Goal: Task Accomplishment & Management: Use online tool/utility

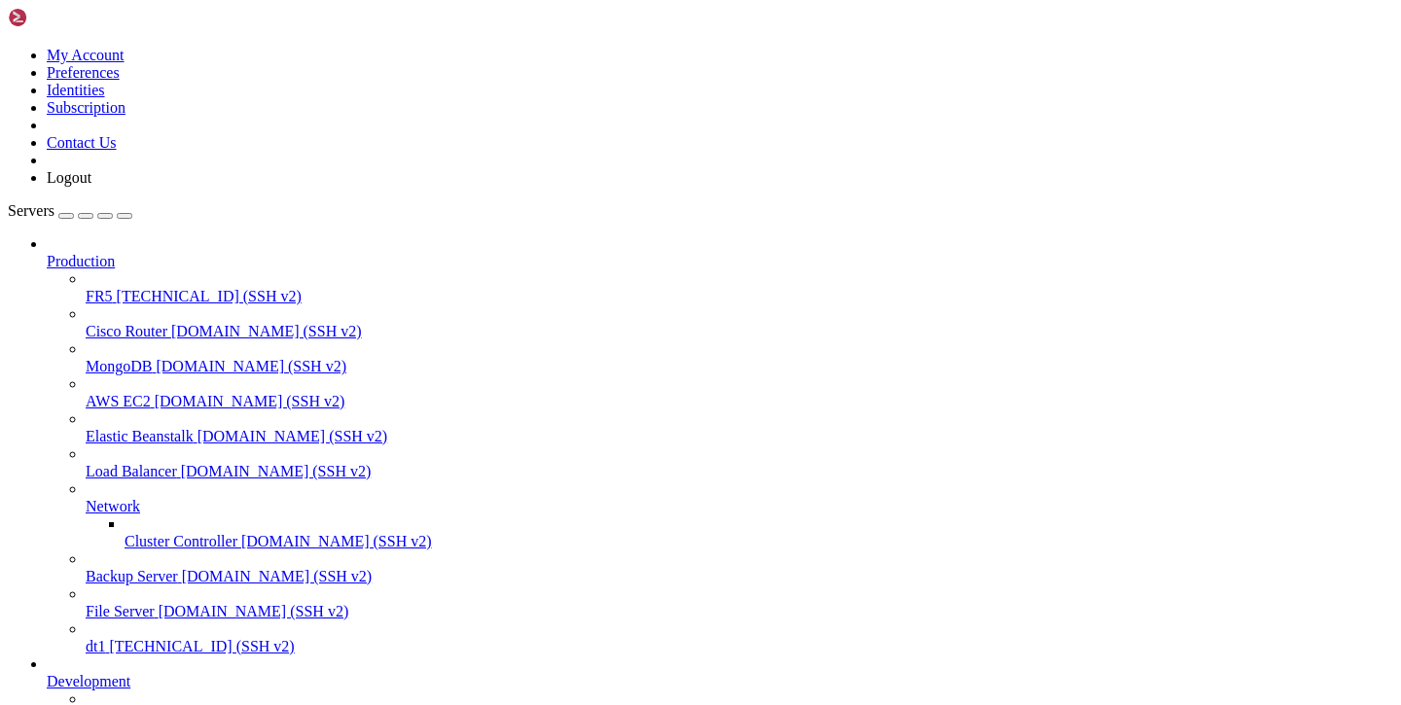
drag, startPoint x: 0, startPoint y: 0, endPoint x: 800, endPoint y: 287, distance: 849.6
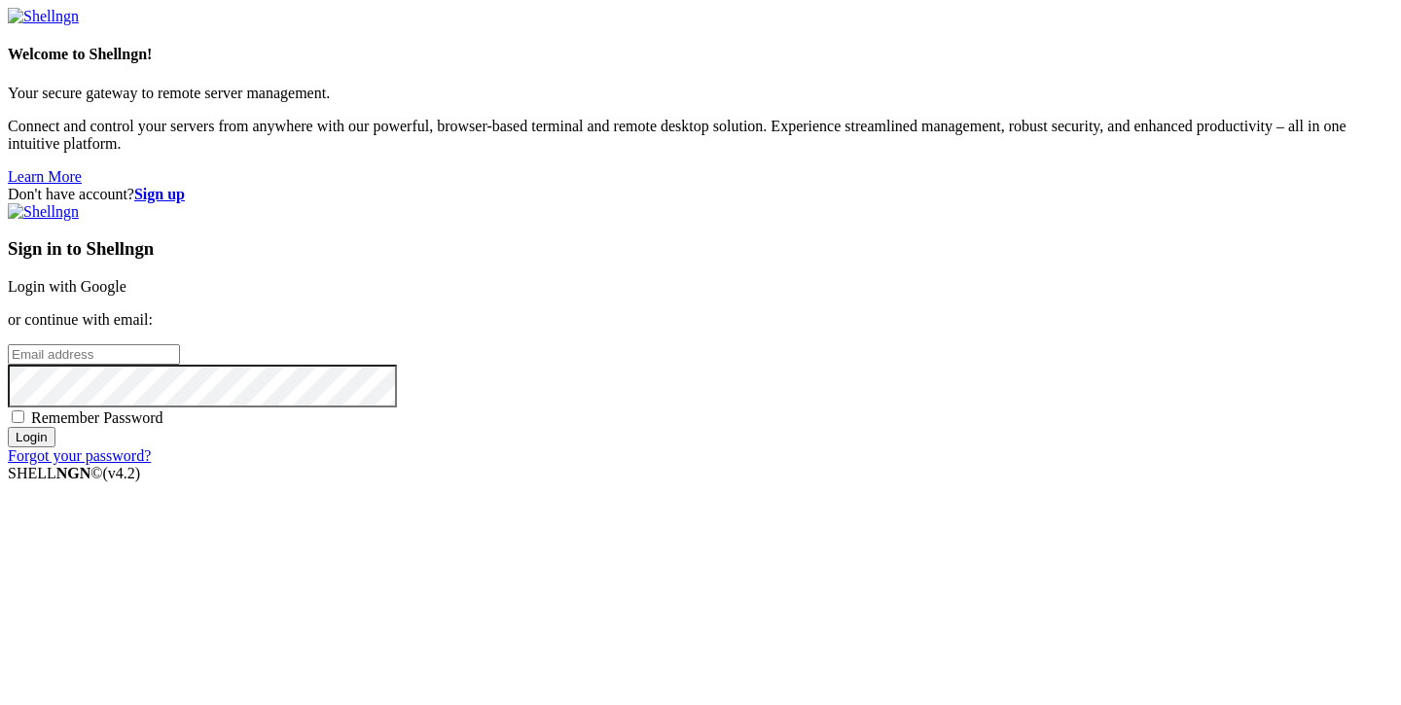
click at [126, 278] on link "Login with Google" at bounding box center [67, 286] width 119 height 17
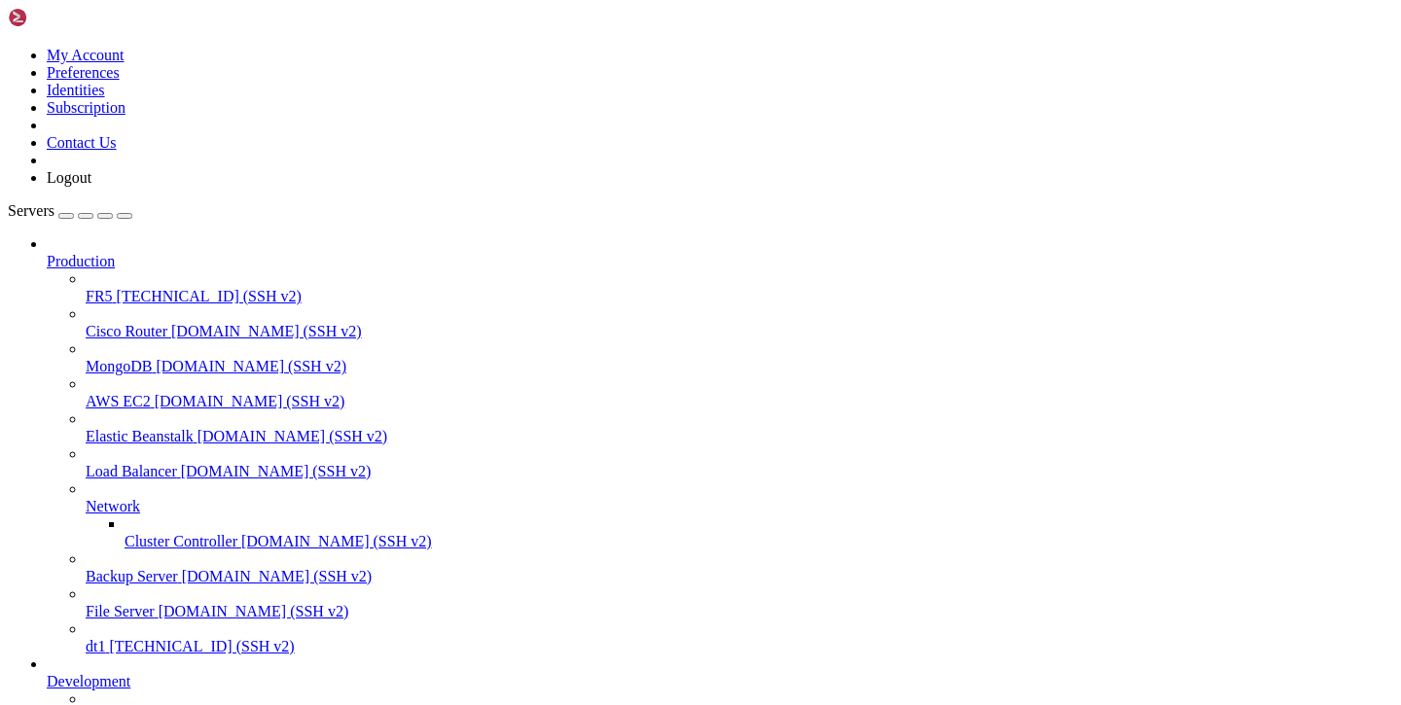
drag, startPoint x: 87, startPoint y: 1191, endPoint x: 87, endPoint y: 1229, distance: 37.9
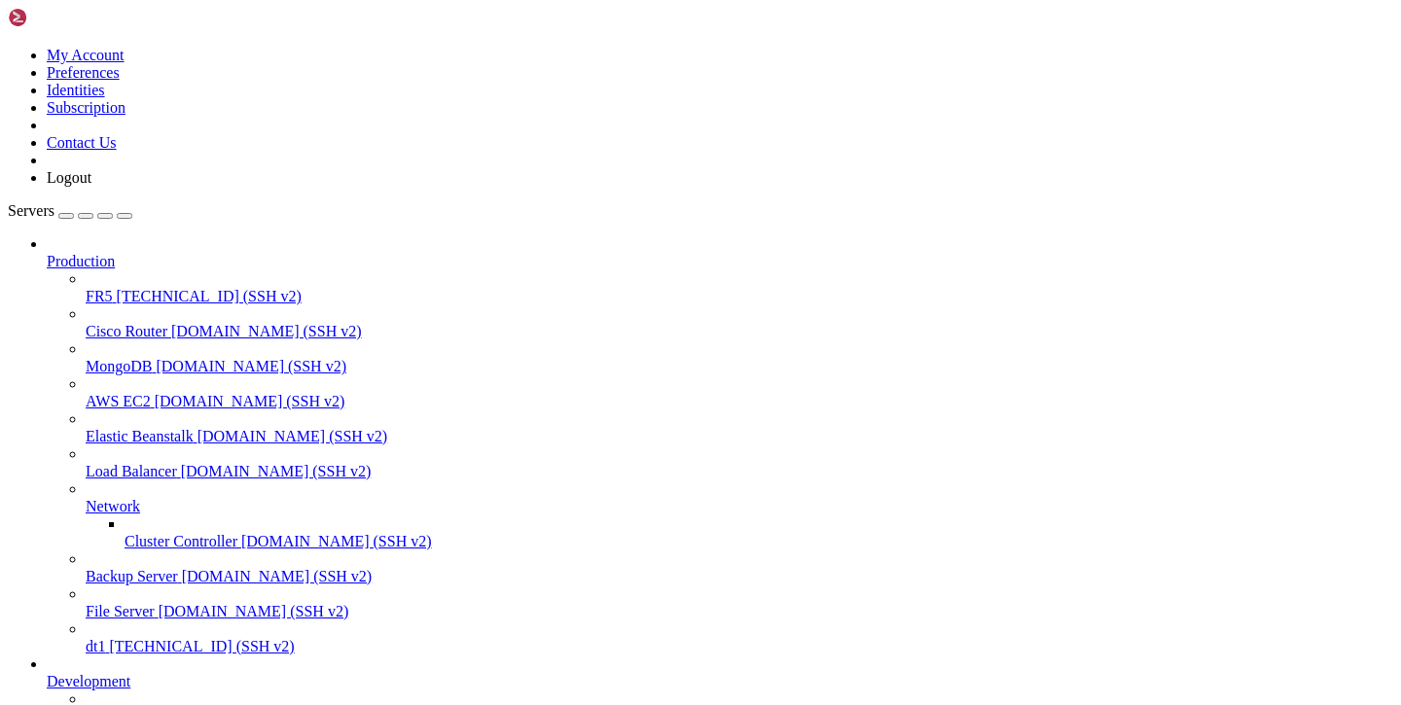
type input "/etc/opt"
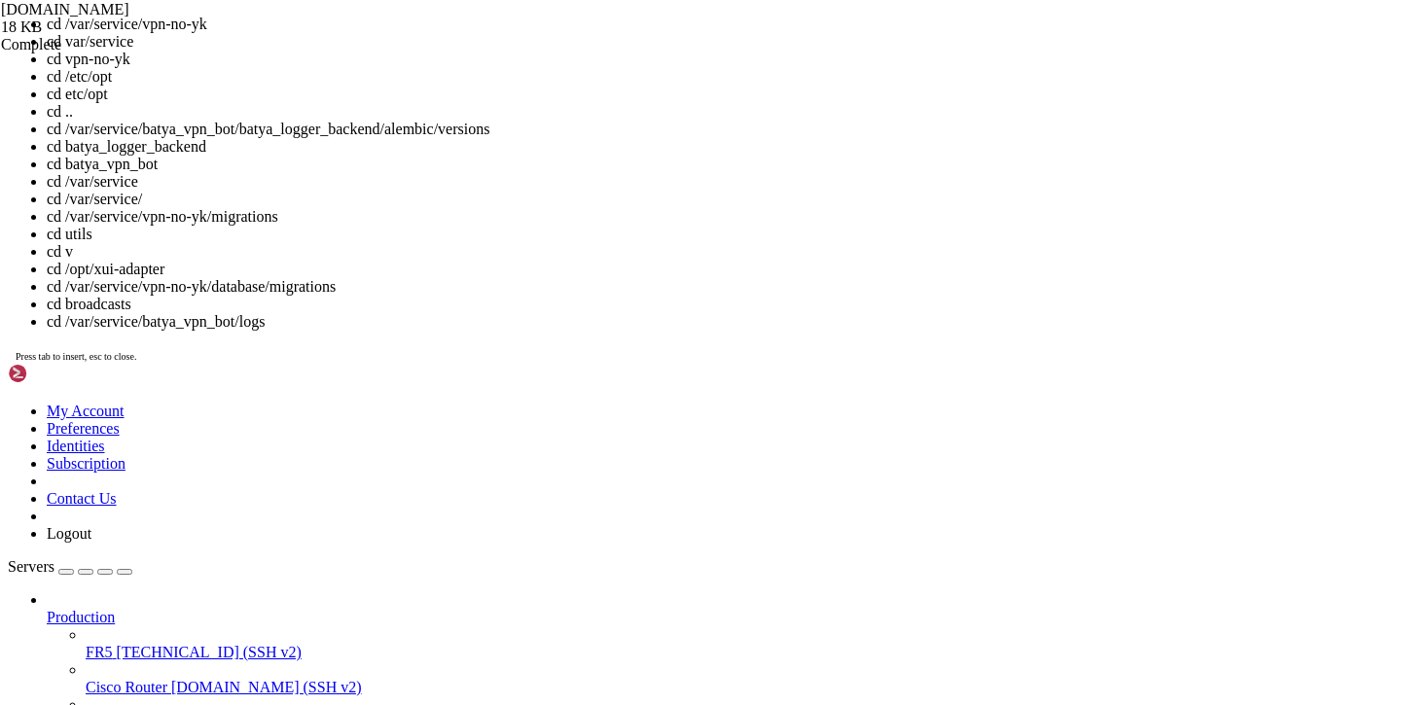
scroll to position [27, 0]
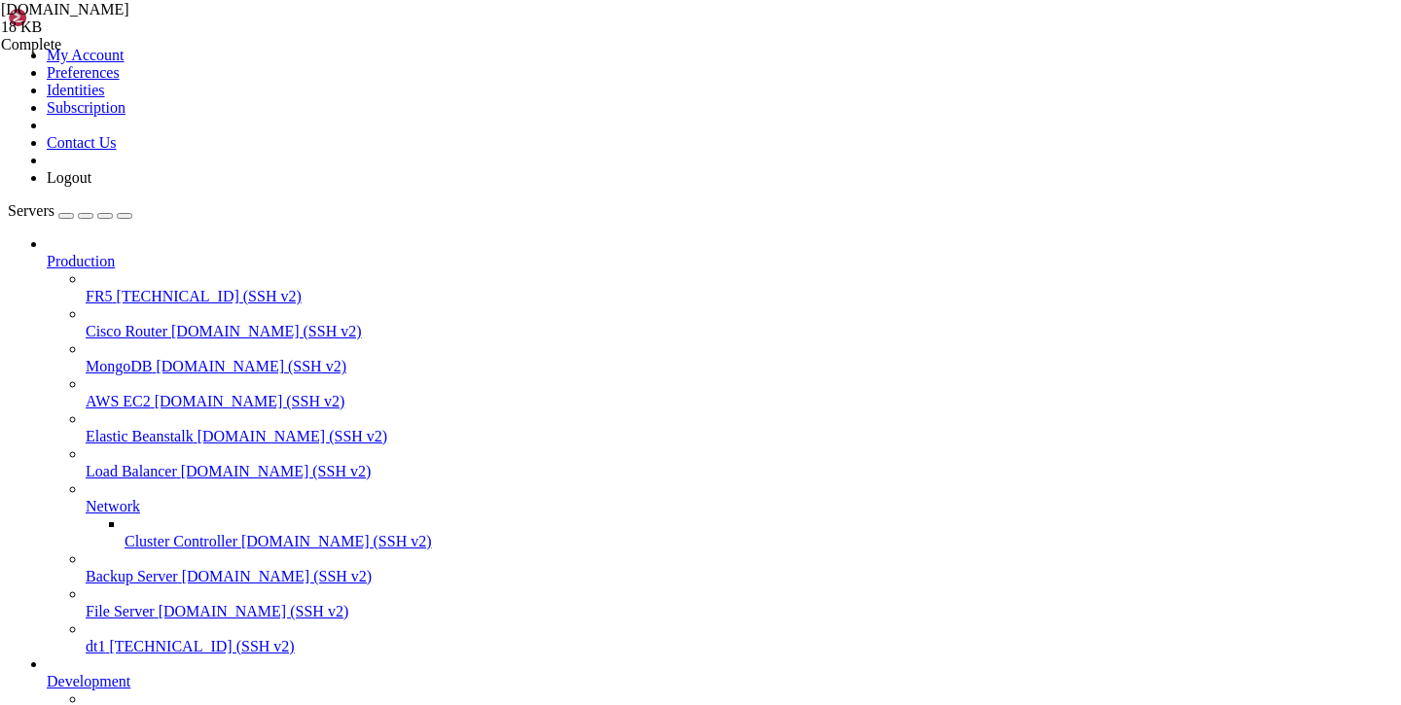
drag, startPoint x: 212, startPoint y: 1745, endPoint x: 15, endPoint y: 1741, distance: 197.5
drag, startPoint x: 211, startPoint y: 1739, endPoint x: 17, endPoint y: 1738, distance: 194.6
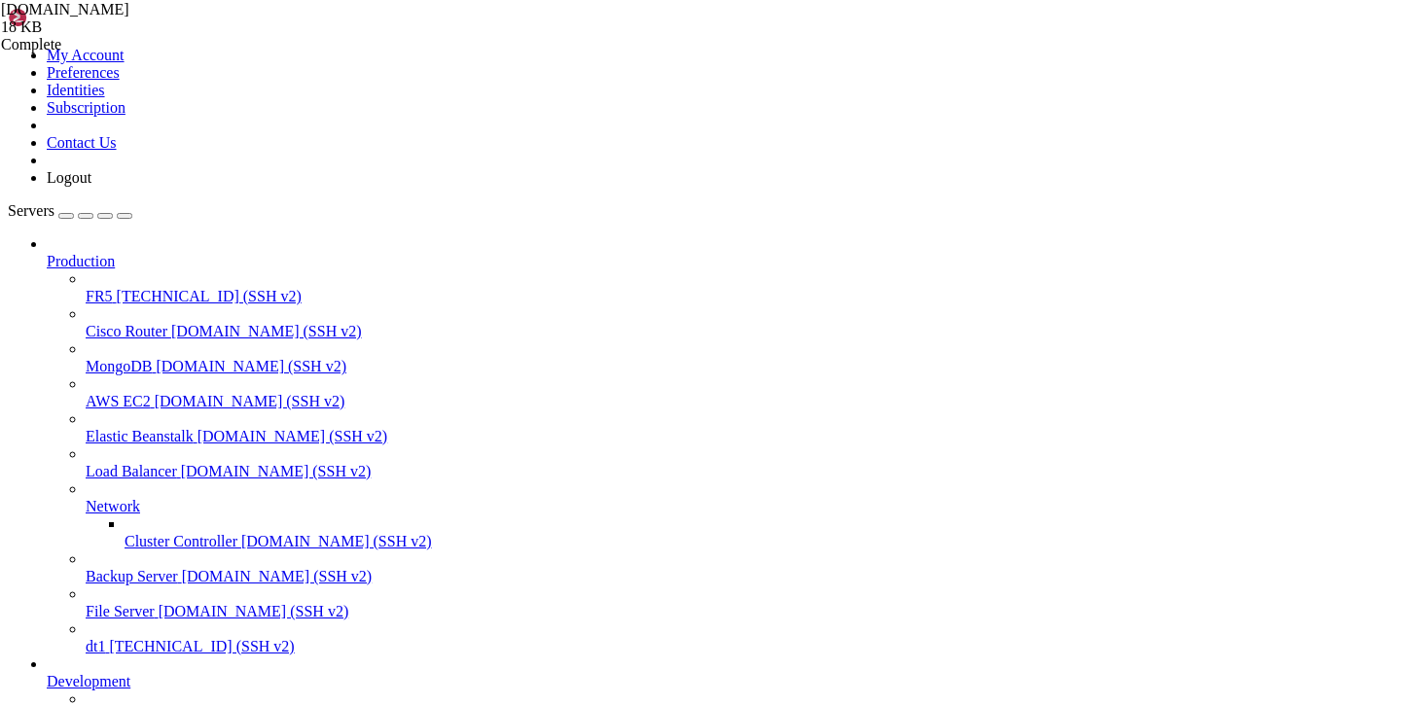
copy x-row "[DOMAIN_NAME]"
drag, startPoint x: 294, startPoint y: 1739, endPoint x: 515, endPoint y: 1737, distance: 220.9
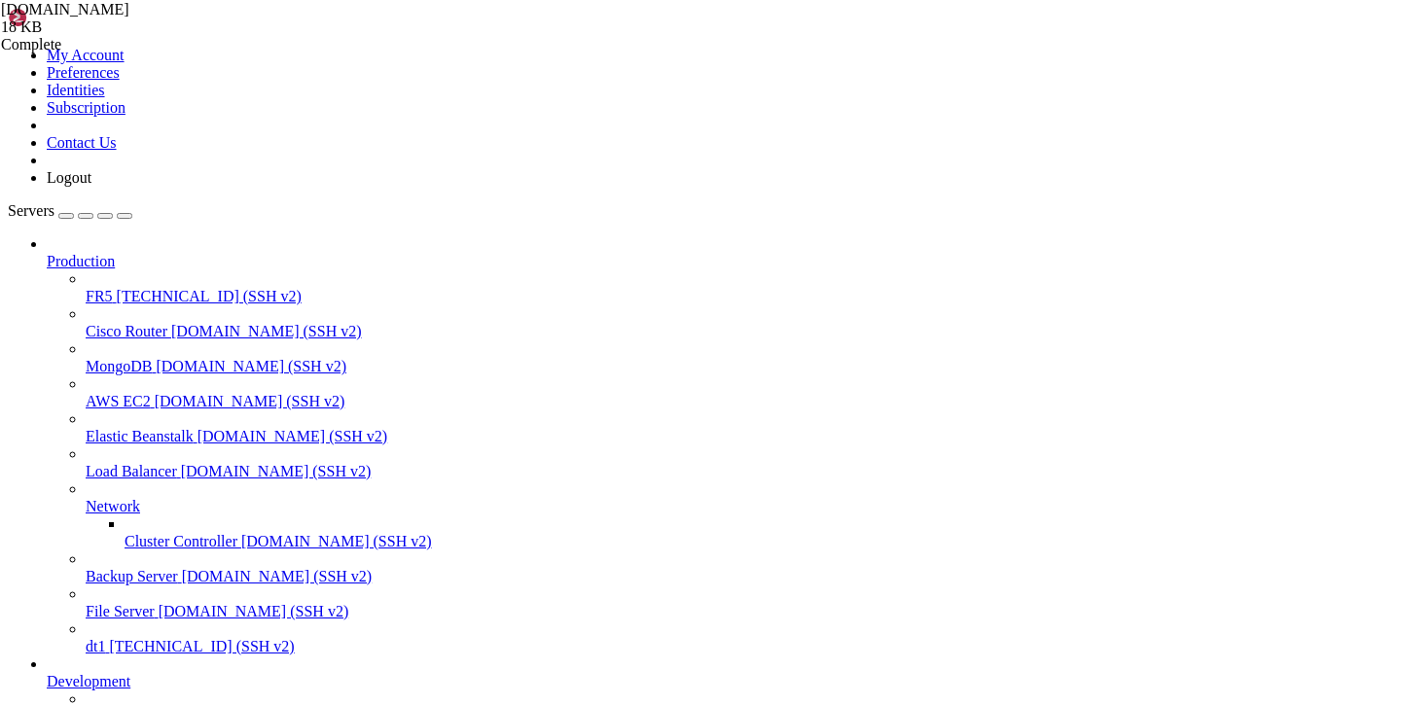
drag, startPoint x: 319, startPoint y: 1738, endPoint x: 551, endPoint y: 1738, distance: 231.5
copy x-row "[DOMAIN_NAME]"
drag, startPoint x: 246, startPoint y: 1723, endPoint x: 503, endPoint y: 1722, distance: 256.8
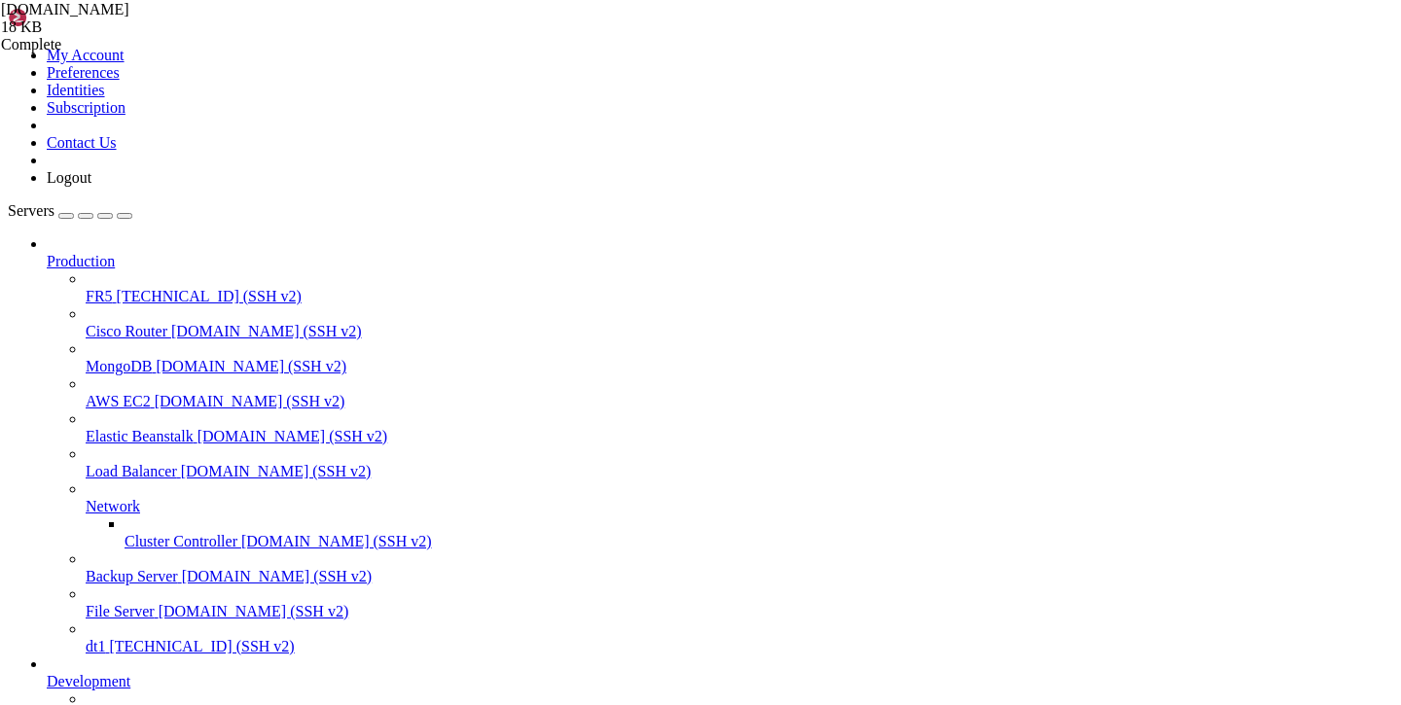
copy x-row "sudo ./ [DOMAIN_NAME]"
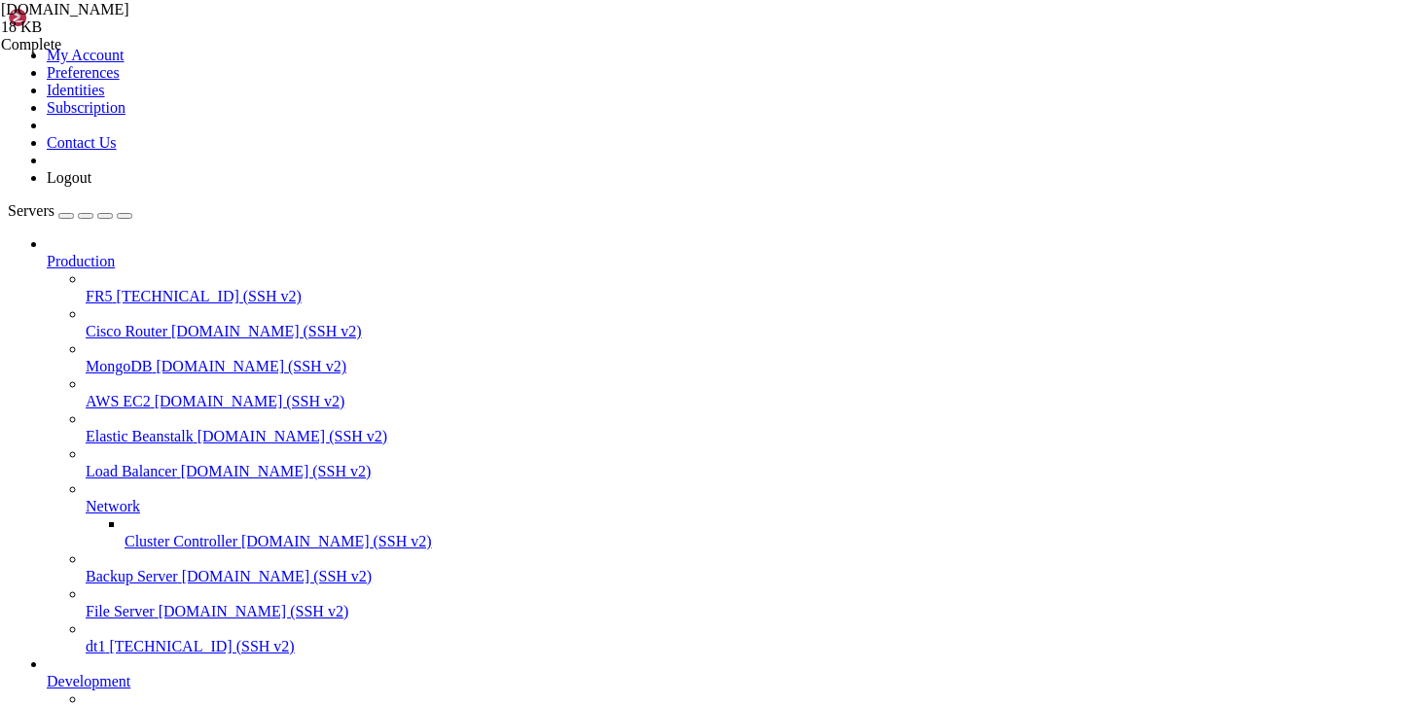
copy span "1bb6037e-b8a4-4185-a15a-7a684b3b0836"
drag, startPoint x: 476, startPoint y: 1674, endPoint x: 581, endPoint y: 1672, distance: 105.1
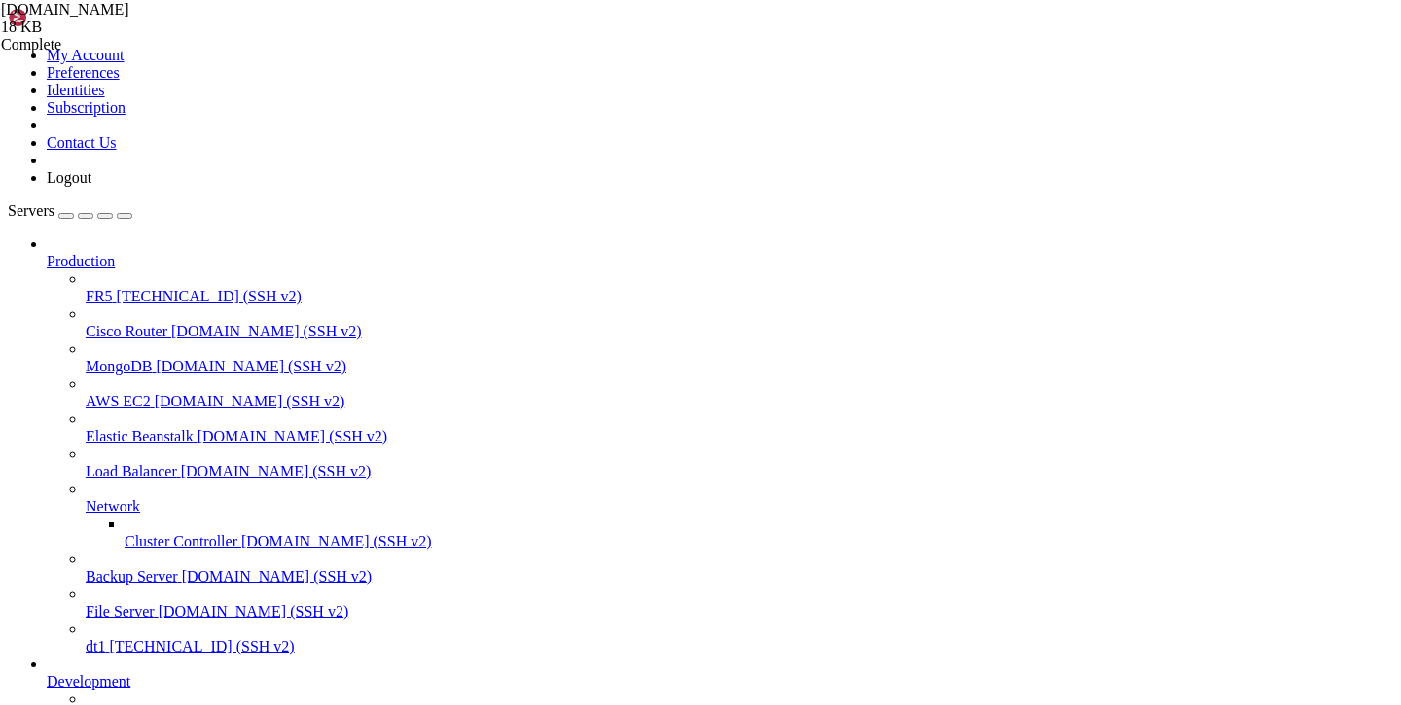
copy x-row "[TECHNICAL_ID]"
drag, startPoint x: 140, startPoint y: 1563, endPoint x: 427, endPoint y: 1558, distance: 287.1
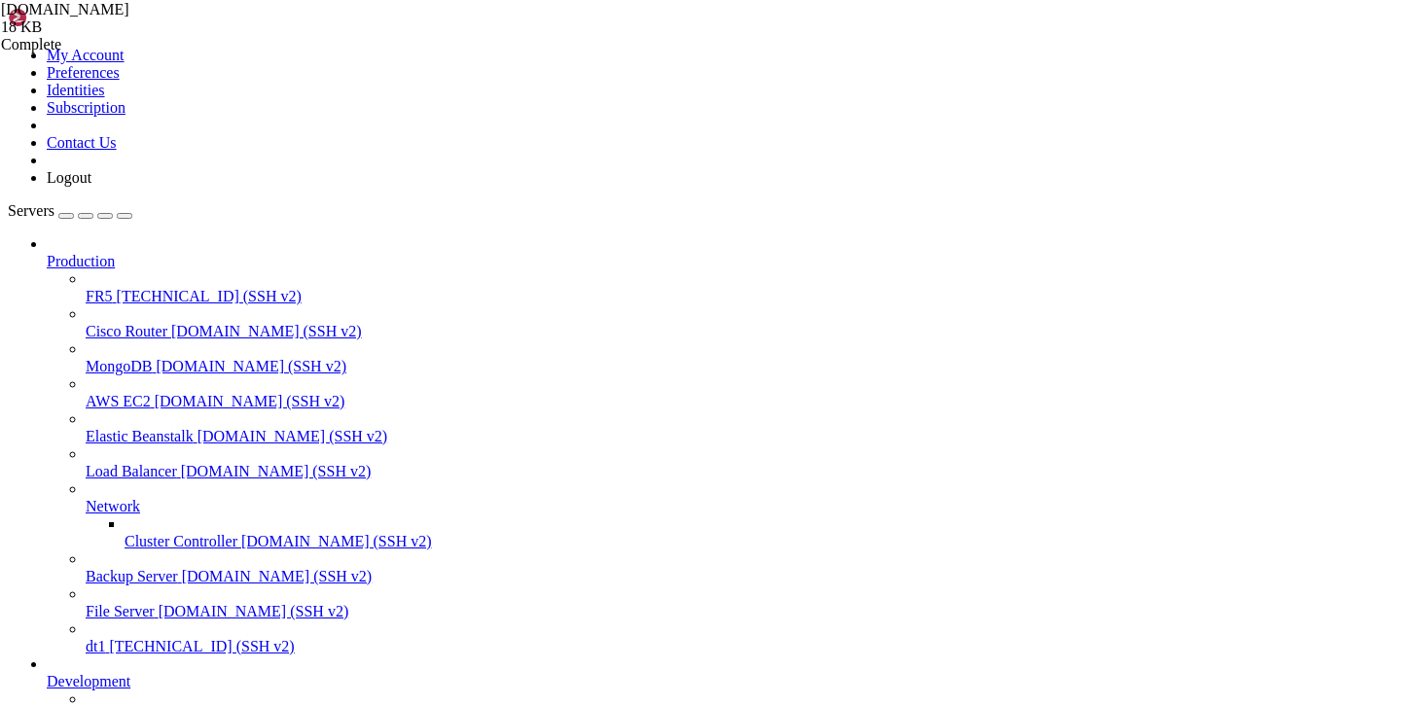
copy x-row "1bb6037e-b8a4-4185-a15a-7a684b3b0836"
